Goal: Information Seeking & Learning: Learn about a topic

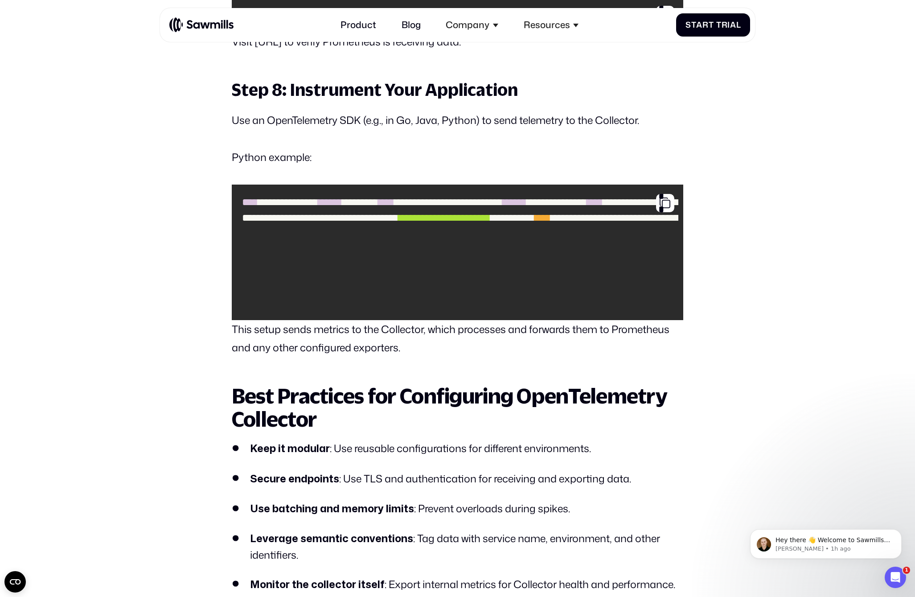
scroll to position [3273, 0]
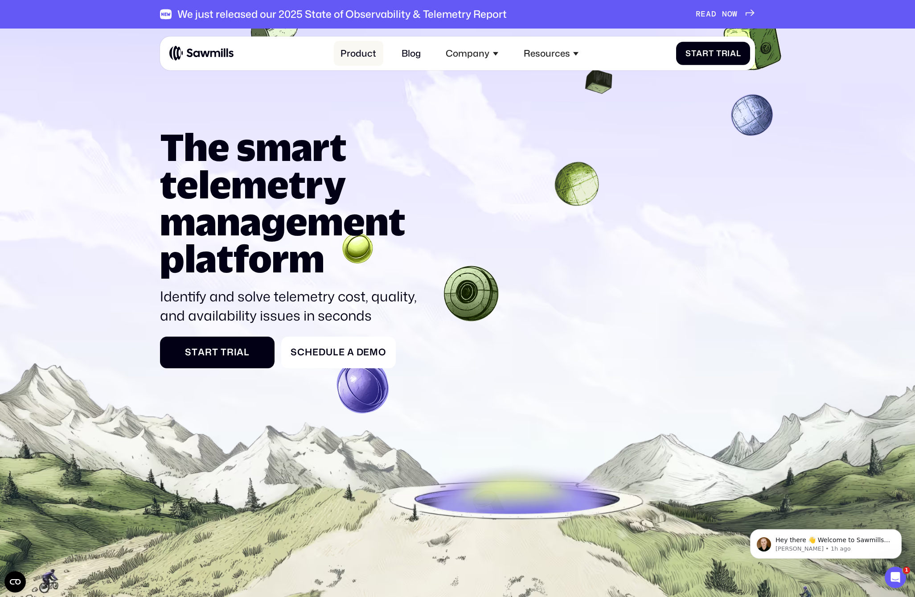
click at [363, 57] on link "Product" at bounding box center [358, 53] width 49 height 25
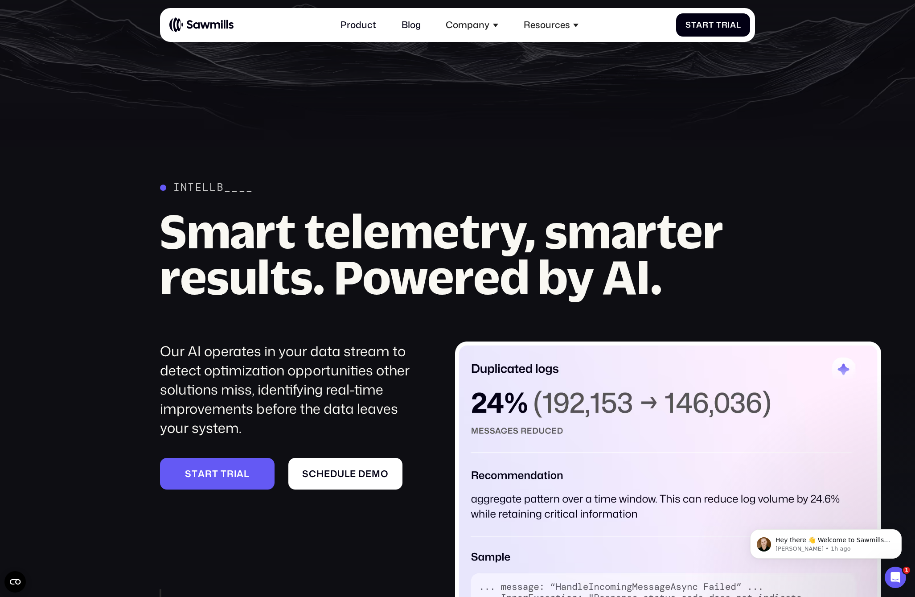
scroll to position [1173, 0]
